Goal: Find specific page/section: Find specific page/section

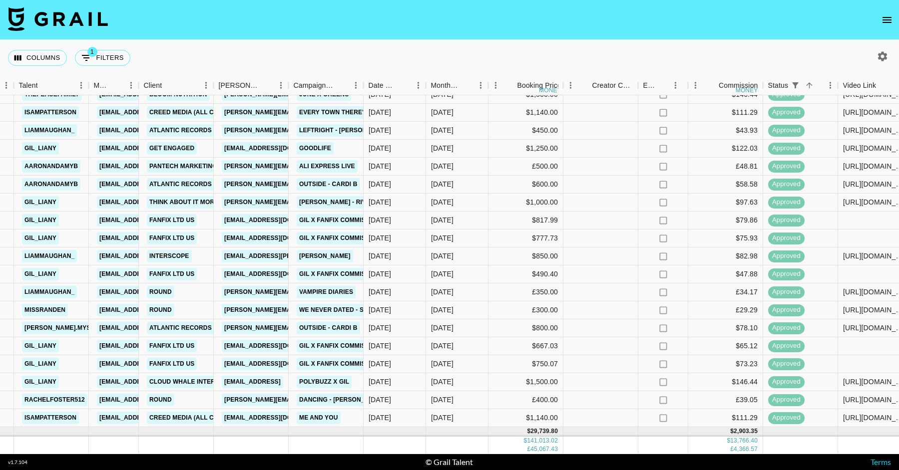
scroll to position [781, 318]
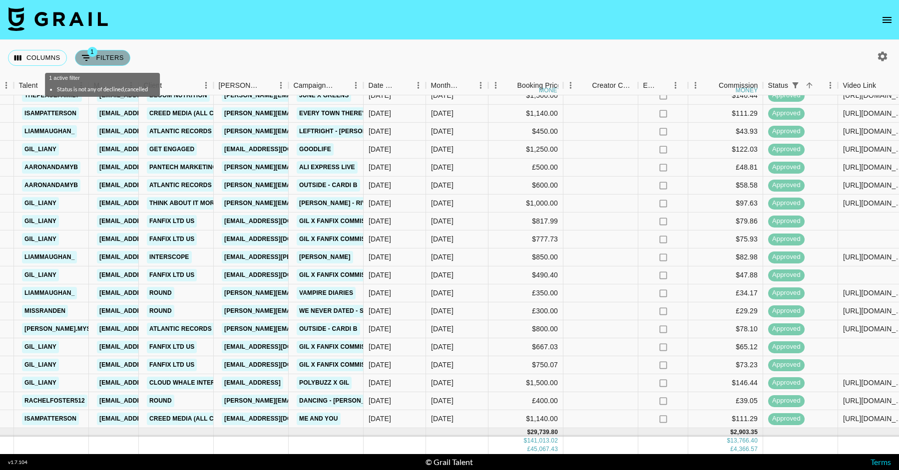
click at [111, 51] on button "1 Filters" at bounding box center [102, 58] width 55 height 16
select select "status"
select select "isNotAnyOf"
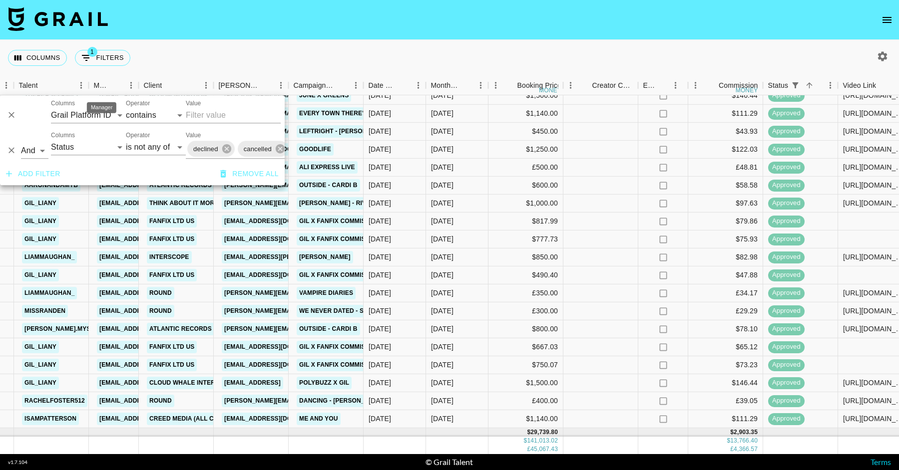
click at [101, 103] on div "Manager" at bounding box center [101, 107] width 29 height 11
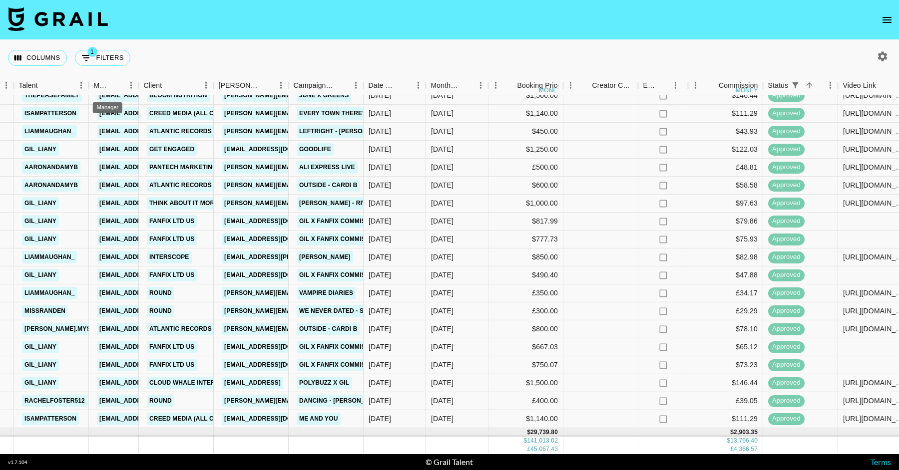
click at [101, 113] on div "Manager" at bounding box center [107, 104] width 31 height 19
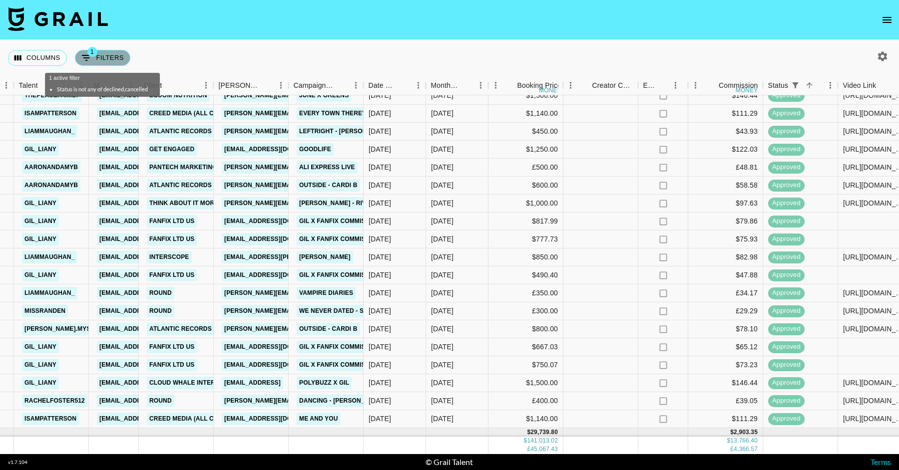
click at [111, 53] on button "1 Filters" at bounding box center [102, 58] width 55 height 16
select select "status"
select select "isNotAnyOf"
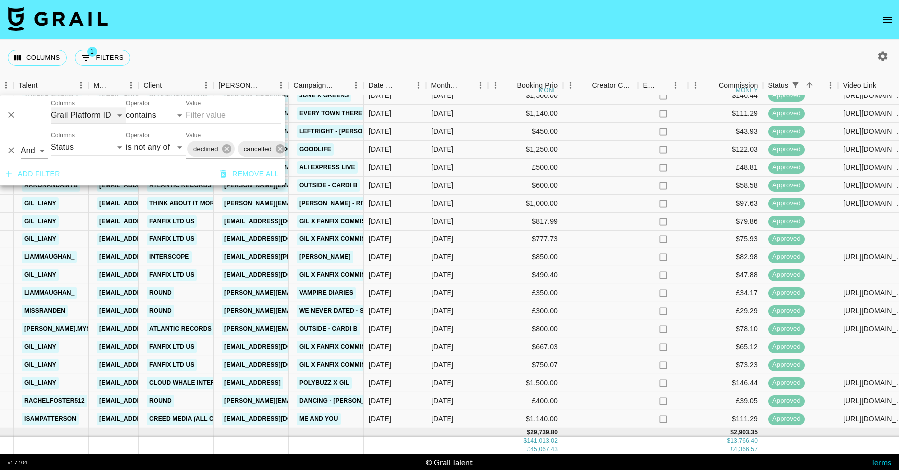
click at [75, 114] on select "Grail Platform ID Airtable ID Talent Manager Client [PERSON_NAME] Campaign (Typ…" at bounding box center [88, 115] width 75 height 16
select select "talentName"
click at [51, 107] on select "Grail Platform ID Airtable ID Talent Manager Client [PERSON_NAME] Campaign (Typ…" at bounding box center [88, 115] width 75 height 16
click at [221, 118] on input "Value" at bounding box center [233, 115] width 95 height 16
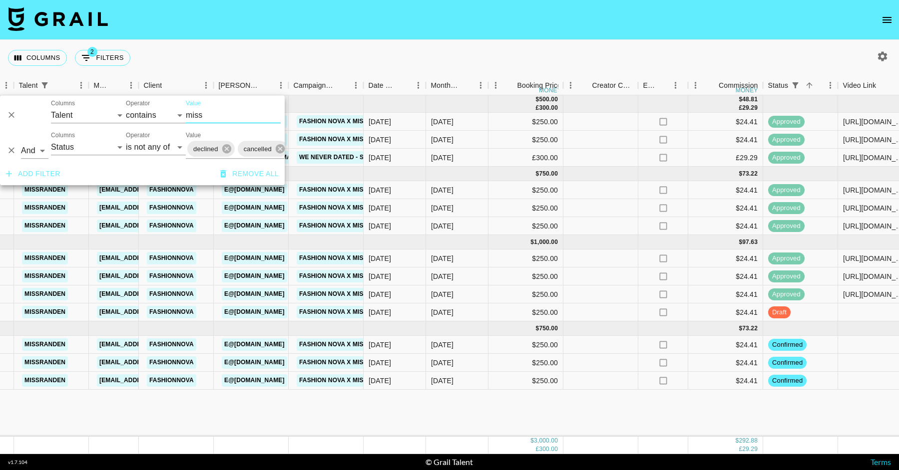
scroll to position [0, 318]
type input "miss"
click at [450, 214] on div "[DATE]" at bounding box center [457, 208] width 62 height 18
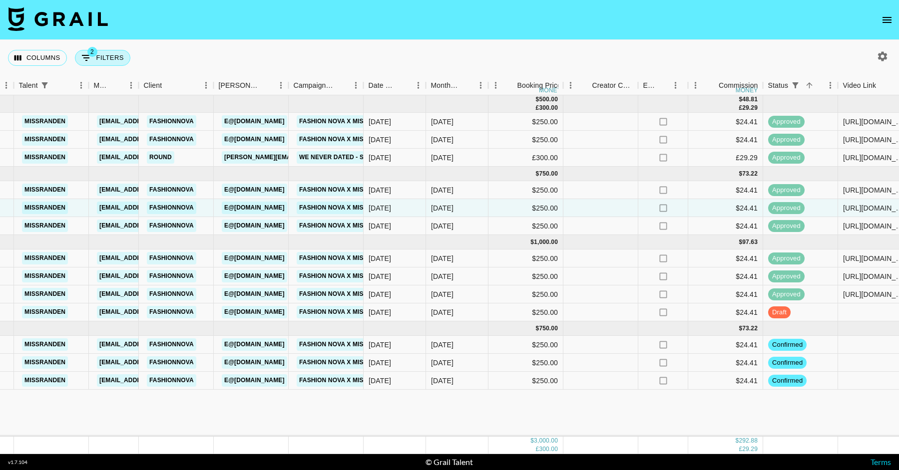
click at [113, 55] on button "2 Filters" at bounding box center [102, 58] width 55 height 16
select select "talentName"
select select "status"
select select "isNotAnyOf"
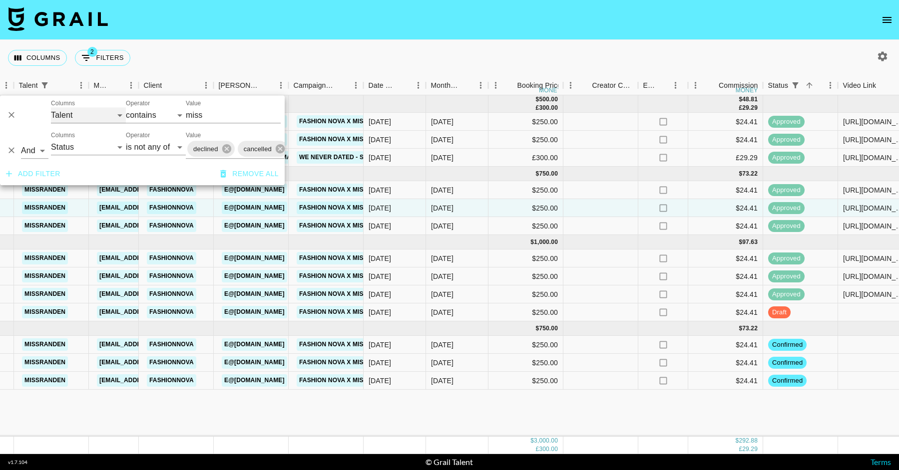
click at [101, 112] on select "Grail Platform ID Airtable ID Talent Manager Client [PERSON_NAME] Campaign (Typ…" at bounding box center [88, 115] width 75 height 16
select select "id"
click at [51, 107] on select "Grail Platform ID Airtable ID Talent Manager Client [PERSON_NAME] Campaign (Typ…" at bounding box center [88, 115] width 75 height 16
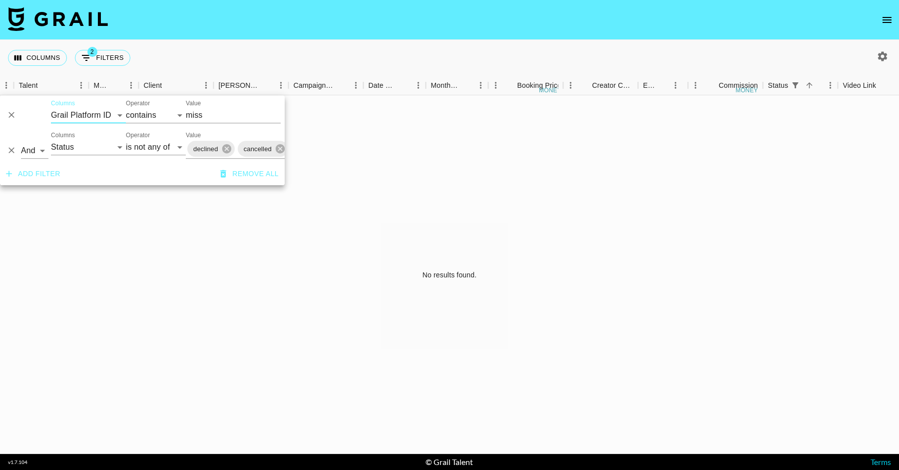
click at [205, 113] on input "miss" at bounding box center [233, 115] width 95 height 16
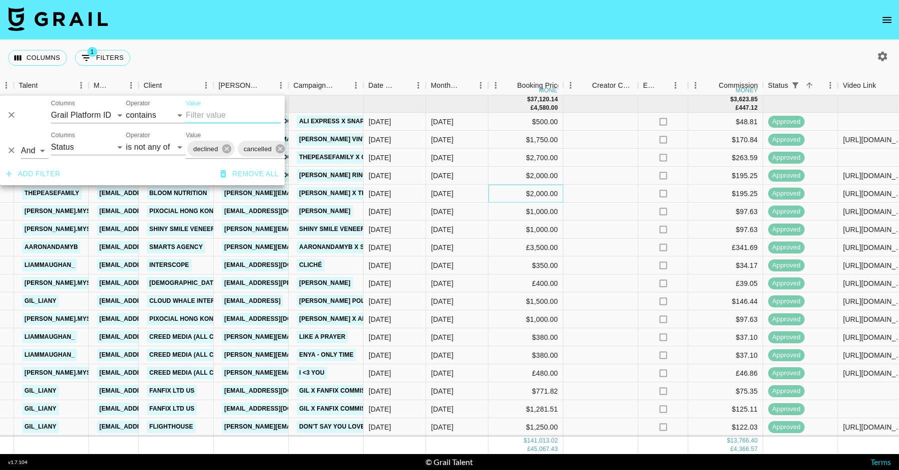
click at [497, 185] on div "$2,000.00" at bounding box center [525, 194] width 75 height 18
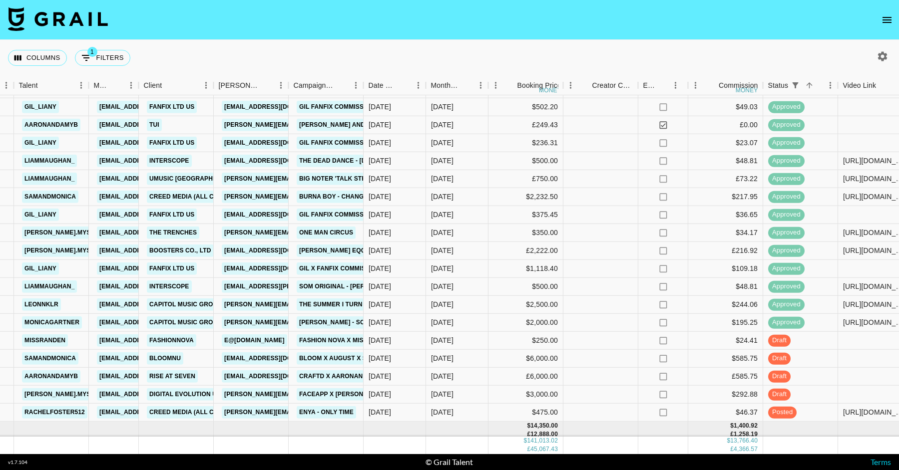
scroll to position [1629, 318]
